Goal: Task Accomplishment & Management: Manage account settings

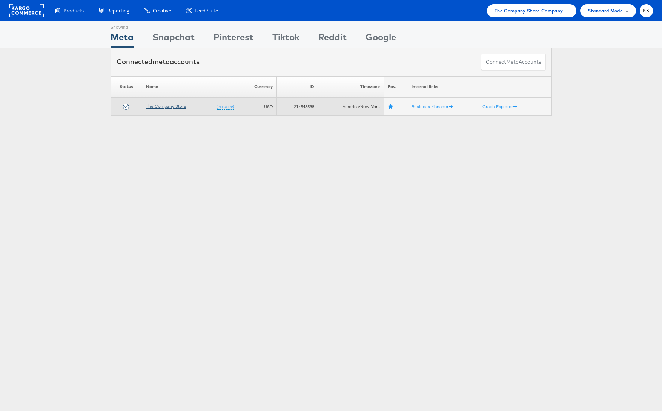
click at [176, 104] on link "The Company Store" at bounding box center [166, 106] width 40 height 6
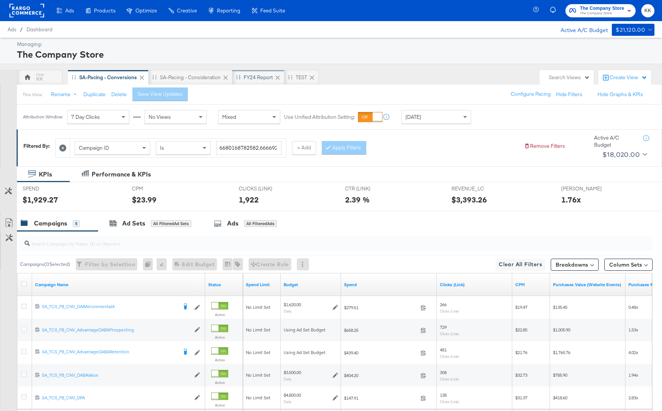
click at [258, 76] on div "FY24 Report" at bounding box center [258, 77] width 29 height 7
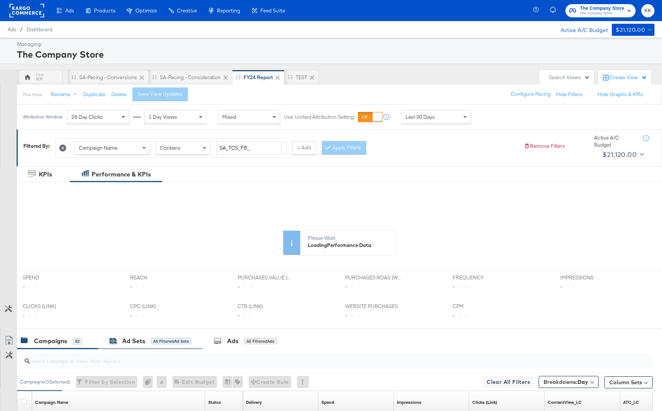
click at [124, 341] on div "Ad Sets" at bounding box center [133, 341] width 23 height 9
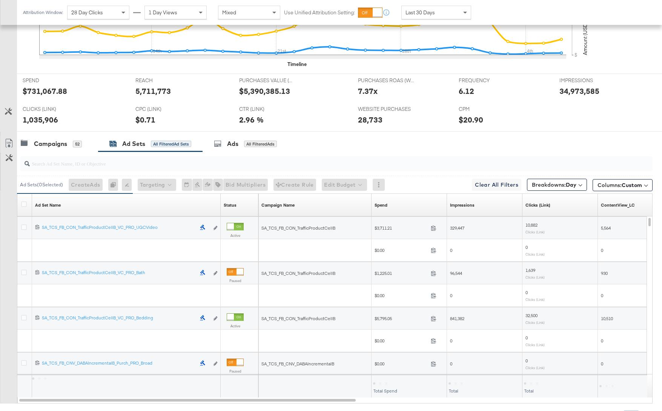
scroll to position [292, 0]
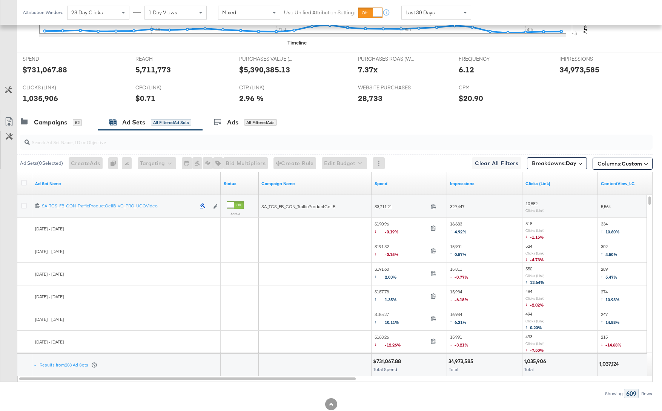
click at [24, 178] on div at bounding box center [25, 184] width 14 height 14
click at [24, 181] on icon at bounding box center [24, 183] width 6 height 6
click at [0, 0] on input "checkbox" at bounding box center [0, 0] width 0 height 0
click at [10, 117] on icon at bounding box center [9, 121] width 9 height 9
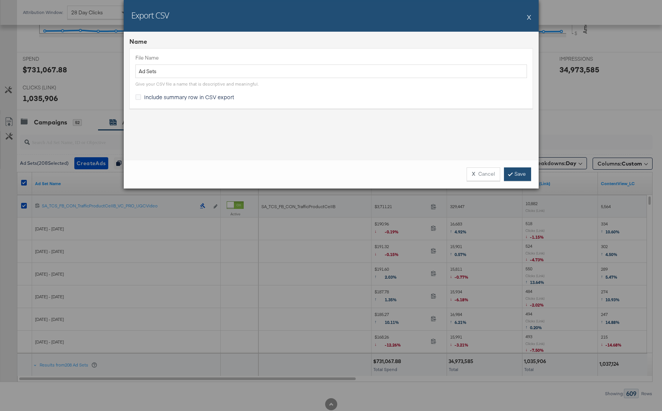
click at [524, 169] on link "Save" at bounding box center [517, 174] width 27 height 14
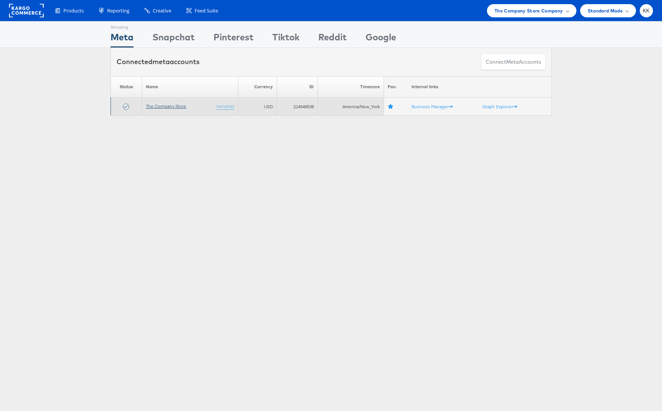
click at [155, 104] on link "The Company Store" at bounding box center [166, 106] width 40 height 6
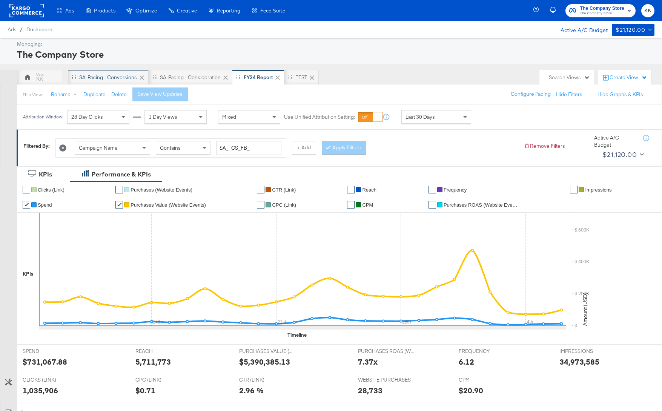
click at [109, 77] on div "SA-Pacing - Conversions" at bounding box center [108, 77] width 58 height 7
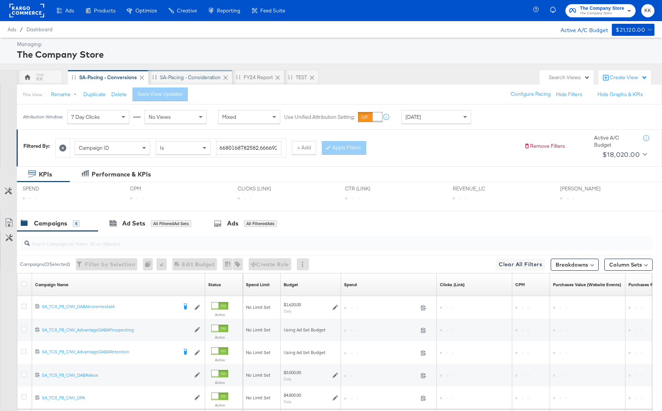
click at [196, 74] on div "SA-Pacing - Consideration" at bounding box center [190, 77] width 61 height 7
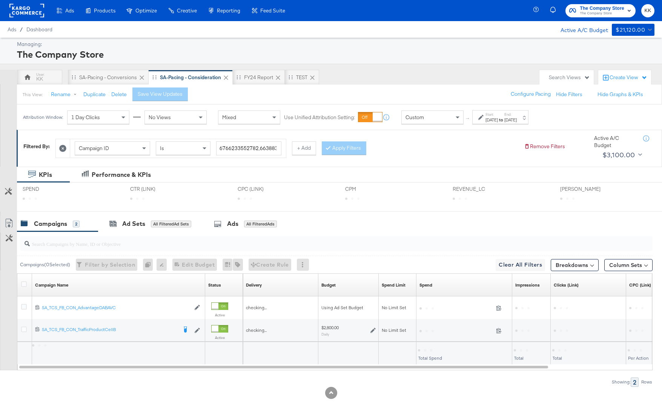
click at [408, 119] on span "Custom" at bounding box center [415, 117] width 18 height 7
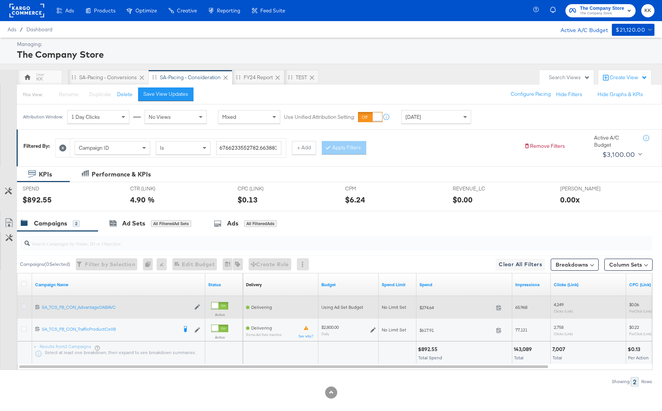
click at [24, 305] on icon at bounding box center [24, 307] width 6 height 6
click at [0, 0] on input "checkbox" at bounding box center [0, 0] width 0 height 0
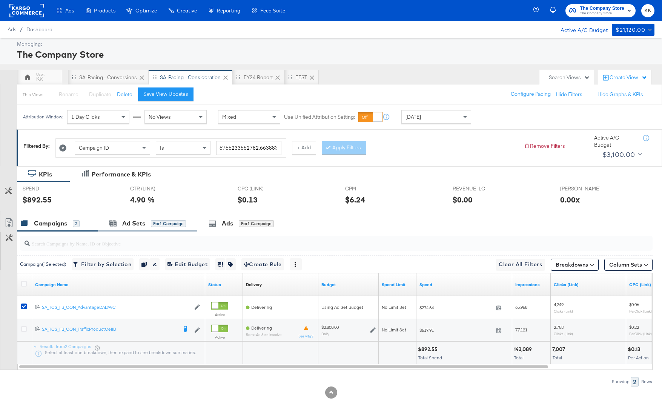
click at [140, 228] on div "Ad Sets for 1 Campaign" at bounding box center [147, 223] width 99 height 16
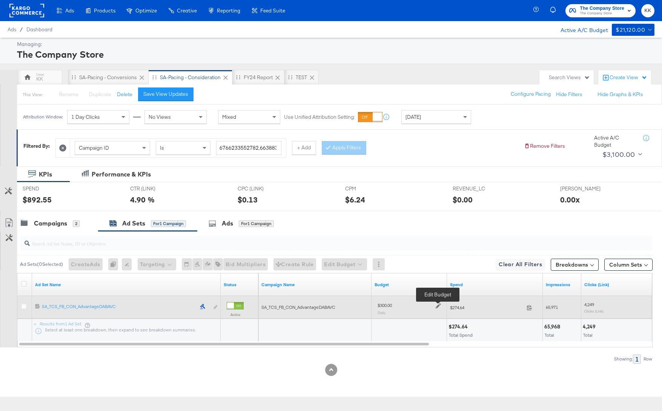
click at [438, 304] on icon at bounding box center [438, 306] width 5 height 5
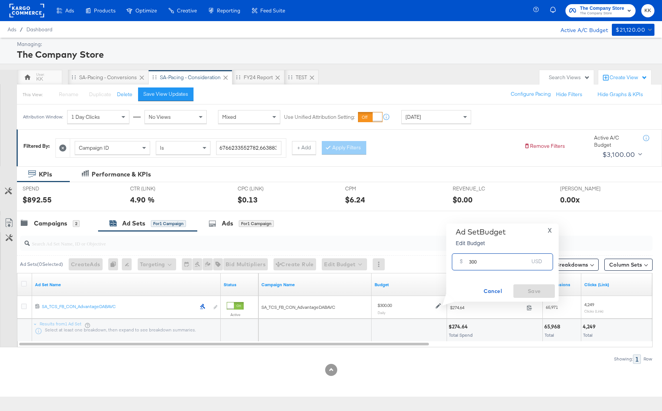
click at [471, 261] on input "300" at bounding box center [499, 259] width 60 height 16
type input "400"
click at [535, 295] on span "Save" at bounding box center [533, 291] width 35 height 9
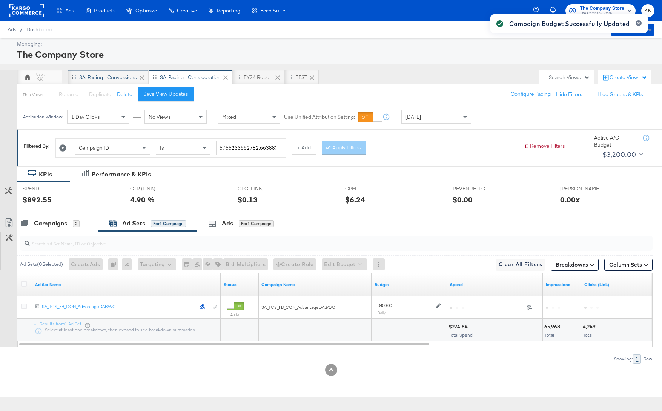
click at [103, 79] on div "SA-Pacing - Conversions" at bounding box center [108, 77] width 58 height 7
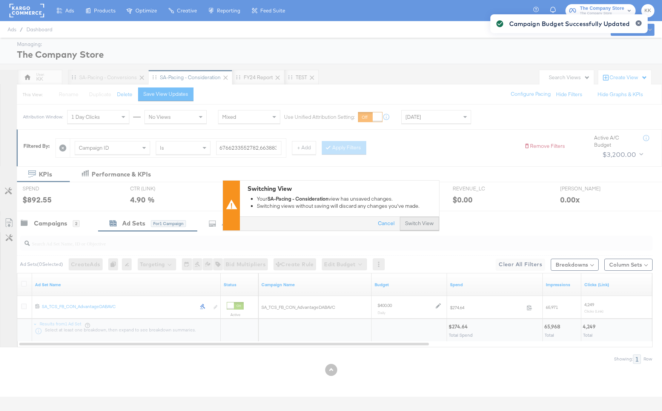
click at [419, 228] on button "Switch View" at bounding box center [419, 224] width 39 height 14
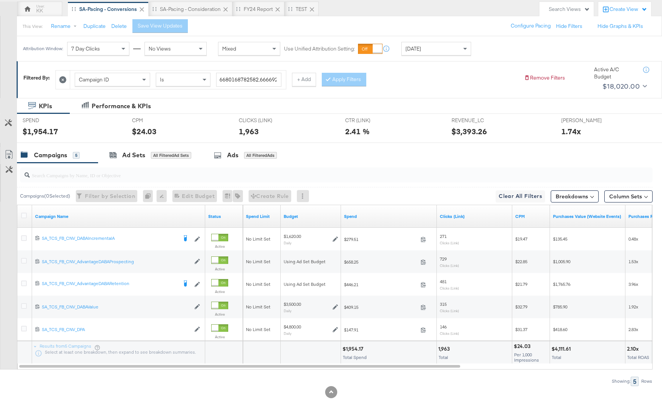
scroll to position [69, 0]
click at [415, 52] on div "Today" at bounding box center [436, 47] width 69 height 13
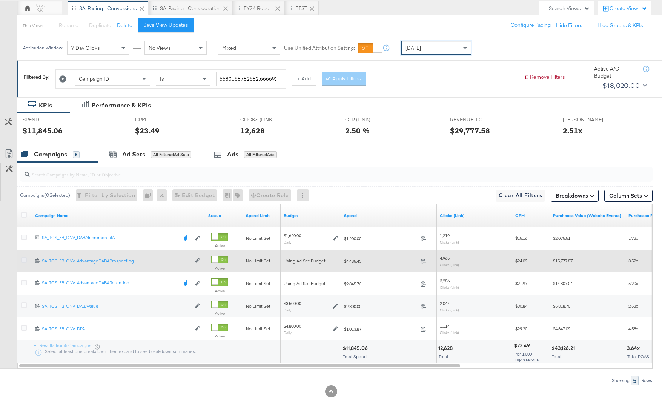
click at [22, 260] on icon at bounding box center [24, 260] width 6 height 6
click at [0, 0] on input "checkbox" at bounding box center [0, 0] width 0 height 0
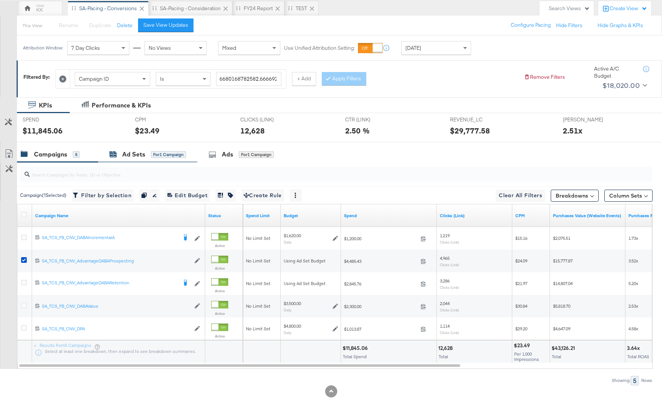
click at [123, 151] on div "Ad Sets" at bounding box center [133, 154] width 23 height 9
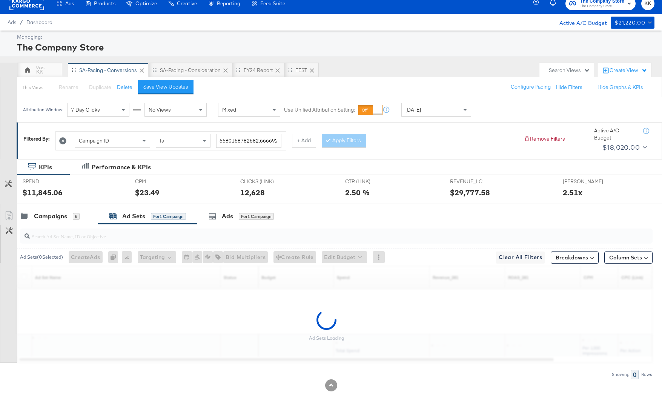
scroll to position [0, 0]
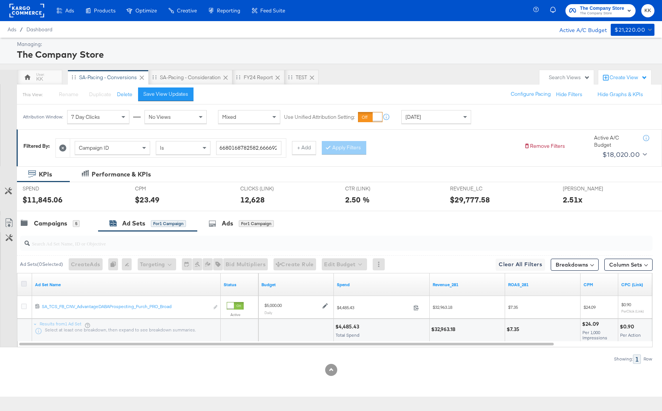
click at [21, 283] on icon at bounding box center [24, 284] width 6 height 6
click at [0, 0] on input "checkbox" at bounding box center [0, 0] width 0 height 0
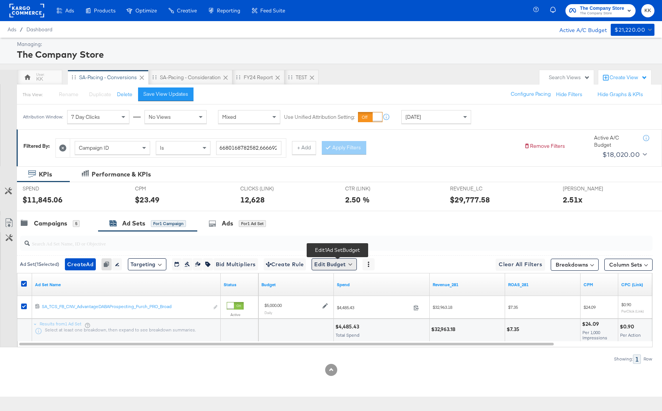
click at [326, 263] on button "Edit Budget" at bounding box center [334, 264] width 45 height 12
click at [337, 285] on span "Edit Ad Set Budget" at bounding box center [336, 284] width 43 height 10
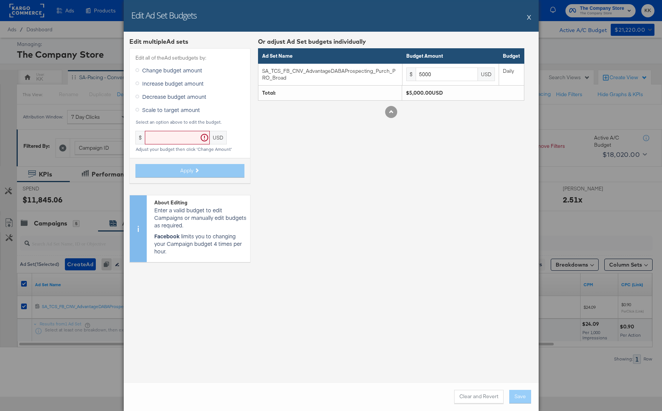
click at [159, 98] on span "Decrease budget amount" at bounding box center [174, 97] width 64 height 8
click at [0, 0] on input "Decrease budget amount" at bounding box center [0, 0] width 0 height 0
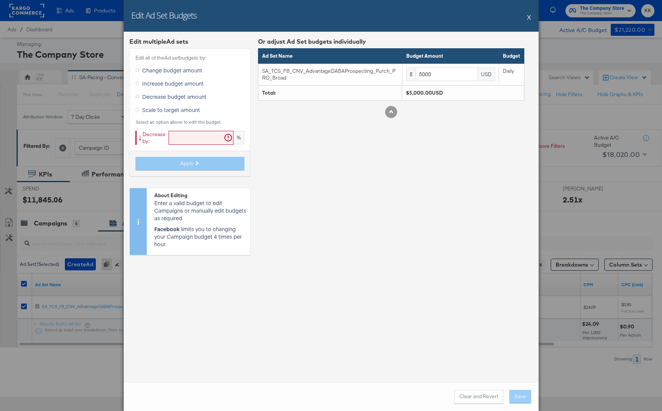
click at [186, 135] on input "text" at bounding box center [201, 138] width 65 height 14
type input "19"
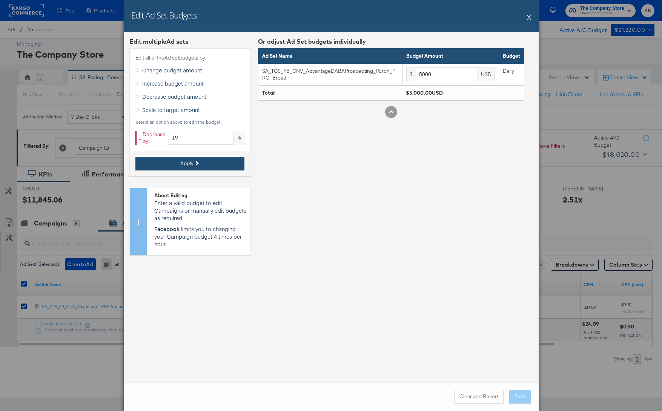
click at [188, 163] on span "Apply" at bounding box center [186, 163] width 13 height 7
click at [189, 163] on span "Apply" at bounding box center [186, 163] width 13 height 7
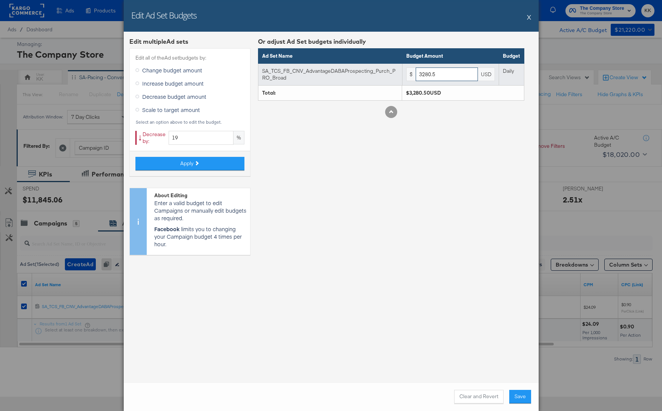
drag, startPoint x: 435, startPoint y: 72, endPoint x: 374, endPoint y: 72, distance: 60.4
click at [374, 72] on tr "SA_TCS_FB_CNV_AdvantageDABAProspecting_Purch_PRO_Broad $ 3280.5 USD Daily" at bounding box center [391, 74] width 266 height 22
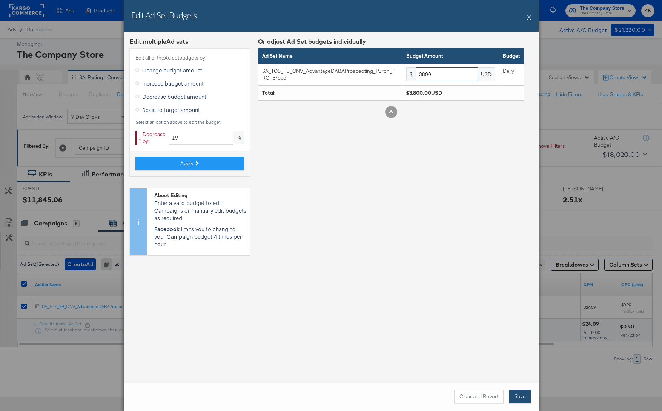
type input "3800"
click at [522, 393] on button "Save" at bounding box center [520, 397] width 22 height 14
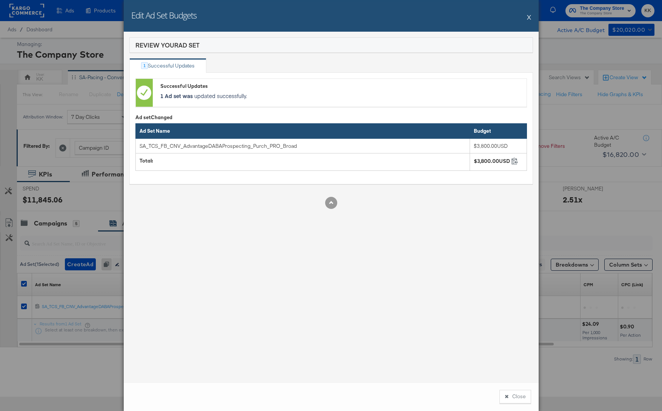
click at [522, 393] on button "Close" at bounding box center [515, 397] width 32 height 14
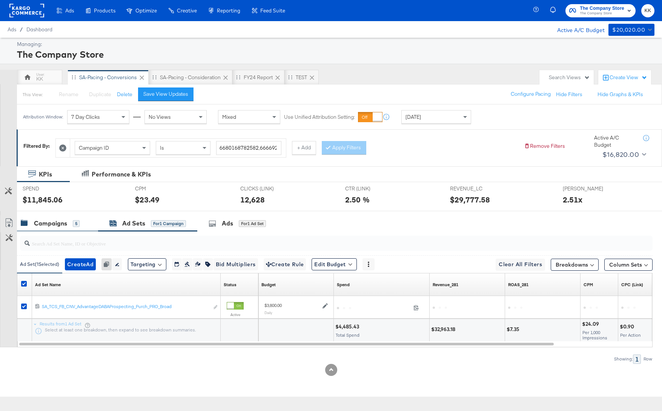
click at [49, 221] on div "Campaigns" at bounding box center [50, 223] width 33 height 9
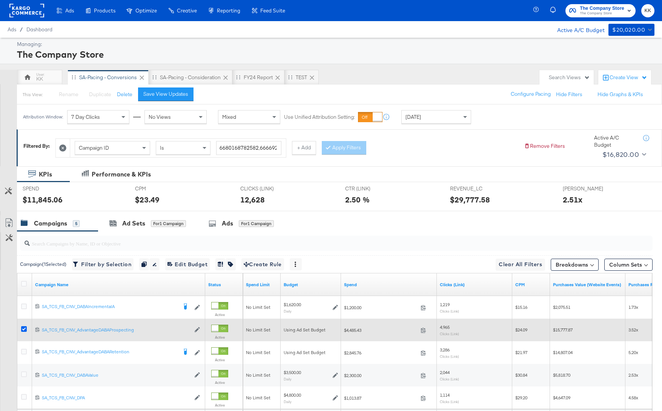
click at [24, 330] on icon at bounding box center [24, 329] width 6 height 6
click at [0, 0] on input "checkbox" at bounding box center [0, 0] width 0 height 0
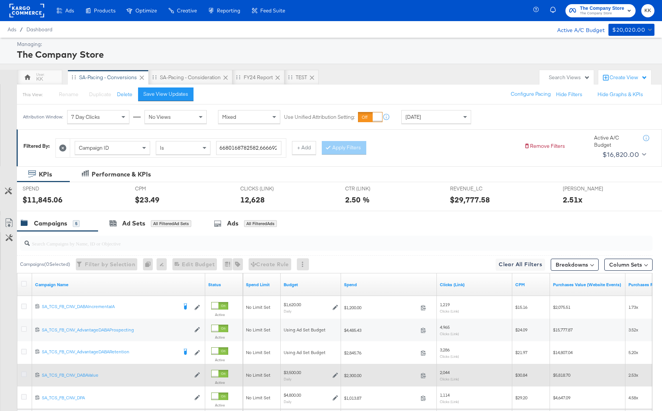
click at [25, 372] on icon at bounding box center [24, 375] width 6 height 6
click at [0, 0] on input "checkbox" at bounding box center [0, 0] width 0 height 0
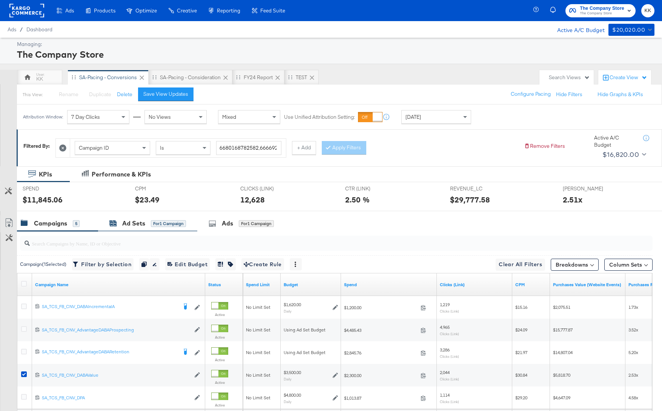
click at [145, 219] on div "Ad Sets for 1 Campaign" at bounding box center [147, 223] width 77 height 9
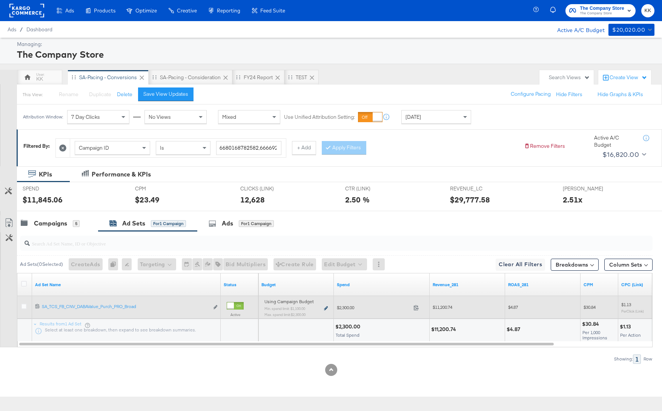
click at [327, 309] on icon at bounding box center [326, 308] width 4 height 4
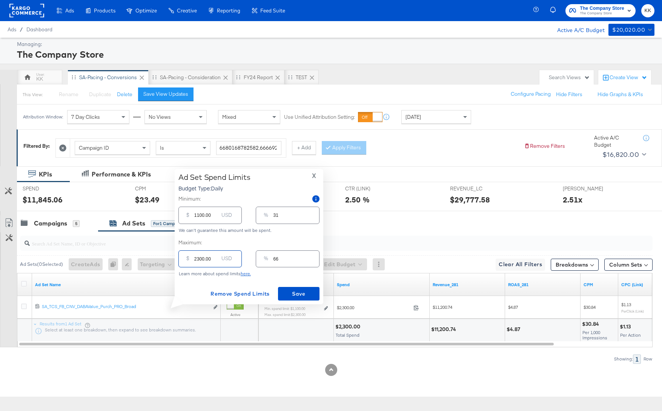
drag, startPoint x: 198, startPoint y: 257, endPoint x: 188, endPoint y: 257, distance: 9.8
click at [188, 257] on div "$ 2300.00 USD" at bounding box center [209, 258] width 63 height 17
click at [196, 258] on input "2300.00" at bounding box center [206, 256] width 24 height 16
click at [198, 258] on input "2300.00" at bounding box center [206, 256] width 24 height 16
type input "200.00"
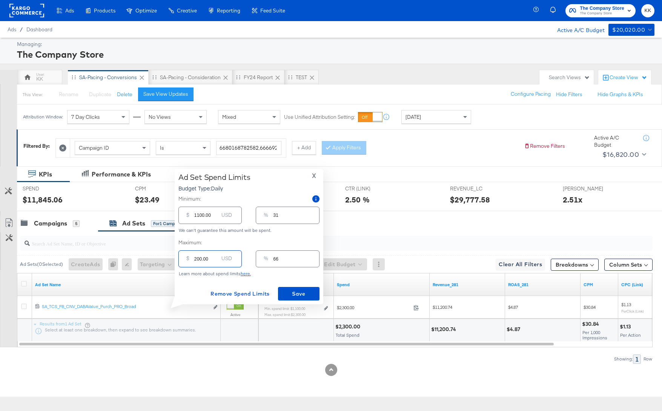
type input "6"
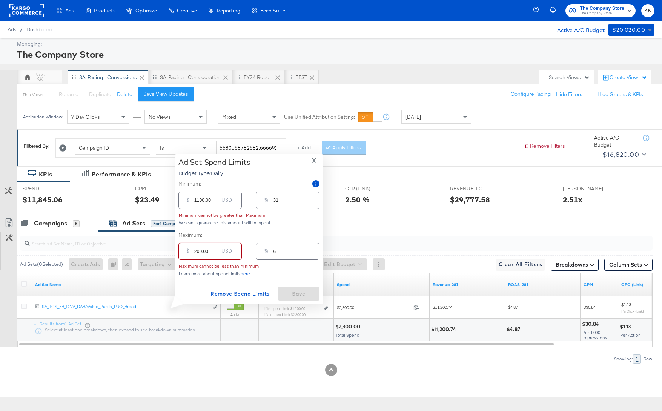
type input "2900.00"
type input "83"
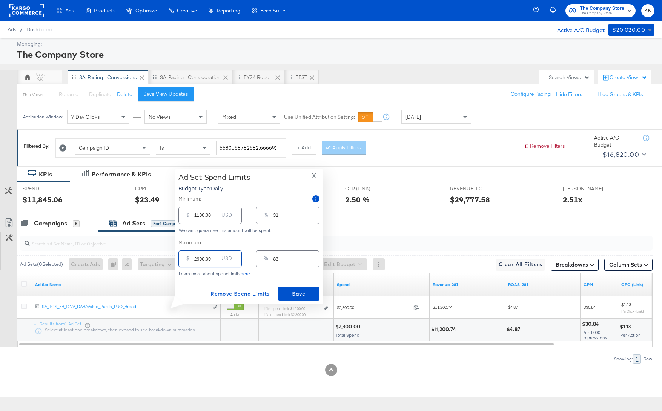
type input "2900.00"
click at [198, 215] on input "1100.00" at bounding box center [206, 212] width 24 height 16
type input "100.00"
type input "3"
type input "100.00"
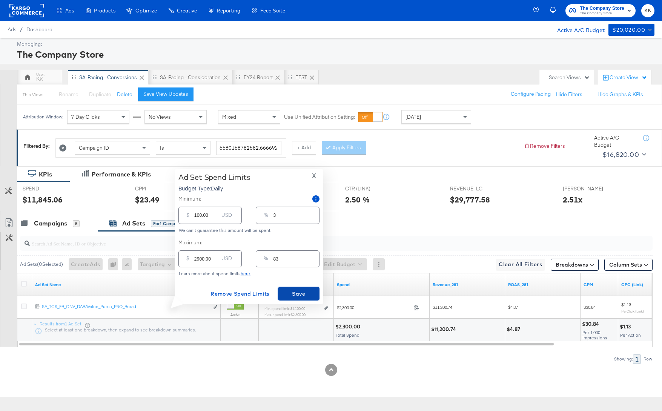
click at [298, 295] on span "Save" at bounding box center [298, 293] width 35 height 9
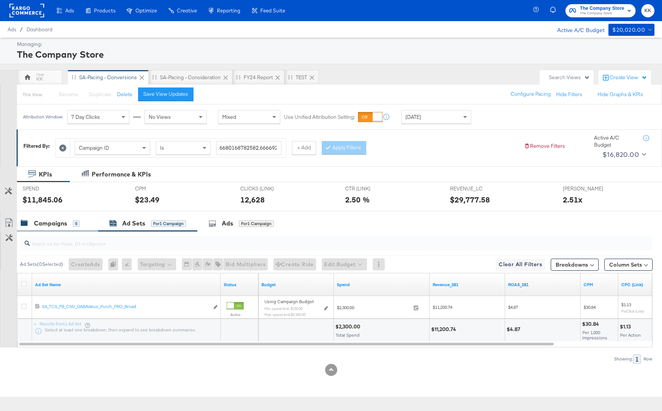
click at [44, 220] on div "Campaigns" at bounding box center [50, 223] width 33 height 9
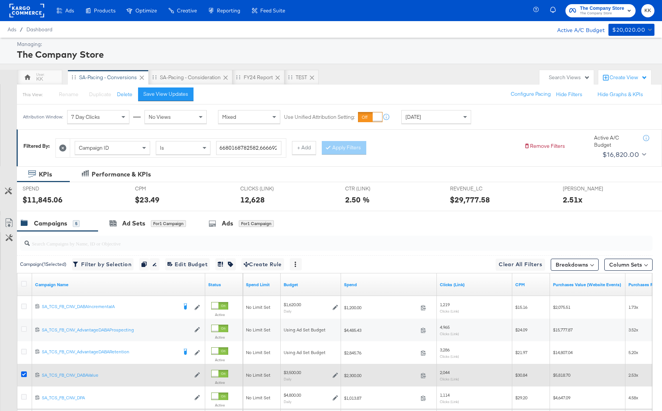
click at [22, 372] on icon at bounding box center [24, 375] width 6 height 6
click at [0, 0] on input "checkbox" at bounding box center [0, 0] width 0 height 0
